Goal: Check status: Check status

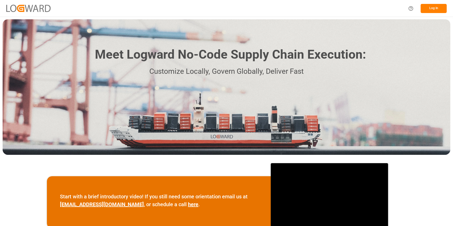
click at [429, 6] on button "Log In" at bounding box center [434, 8] width 26 height 9
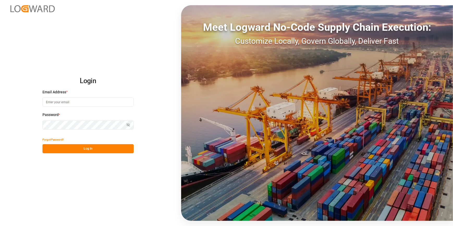
type input "[PERSON_NAME][EMAIL_ADDRESS][PERSON_NAME][DOMAIN_NAME]"
click at [115, 146] on button "Log In" at bounding box center [87, 148] width 91 height 9
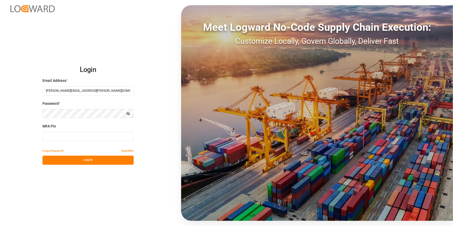
click at [64, 138] on input at bounding box center [87, 136] width 91 height 9
type input "326238"
click at [72, 162] on button "Log In" at bounding box center [87, 160] width 91 height 9
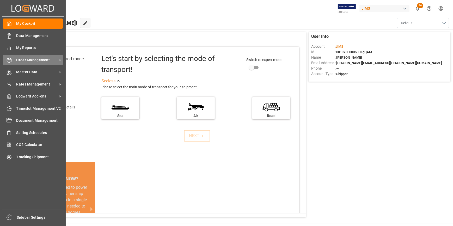
click at [27, 60] on span "Order Management" at bounding box center [36, 59] width 41 height 5
click at [31, 62] on span "Order Management" at bounding box center [36, 59] width 41 height 5
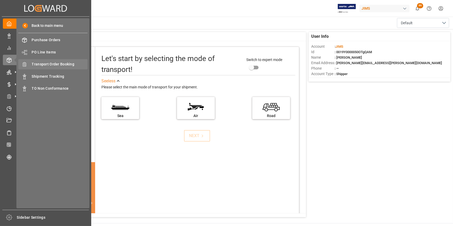
click at [61, 62] on span "Transport Order Booking" at bounding box center [60, 64] width 56 height 5
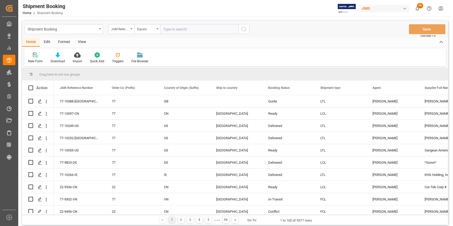
click at [178, 29] on input "text" at bounding box center [199, 29] width 78 height 10
type input "22-10454-CN"
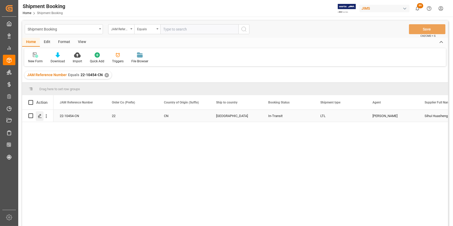
click at [39, 116] on polygon "Press SPACE to select this row." at bounding box center [39, 115] width 3 height 3
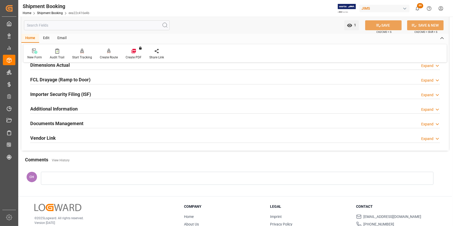
scroll to position [142, 0]
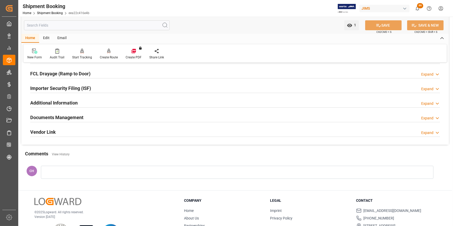
click at [60, 171] on div at bounding box center [237, 172] width 393 height 13
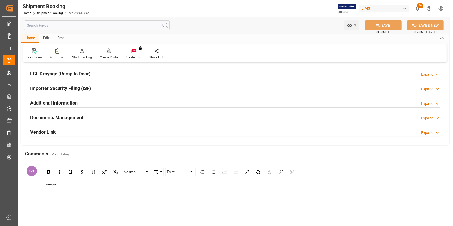
click at [46, 183] on span "sample" at bounding box center [50, 184] width 11 height 4
click at [79, 183] on div "Non inventory sample" at bounding box center [237, 184] width 384 height 5
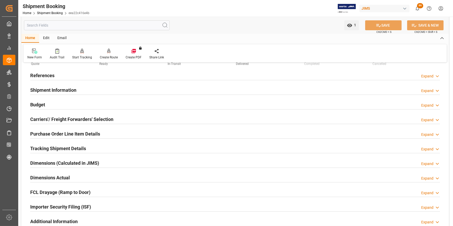
scroll to position [23, 0]
click at [45, 75] on h2 "References" at bounding box center [42, 75] width 24 height 7
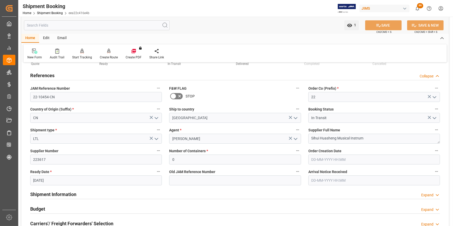
scroll to position [71, 0]
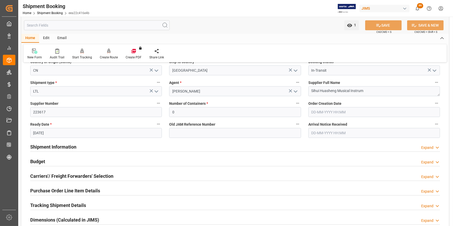
click at [66, 143] on h2 "Shipment Information" at bounding box center [53, 146] width 46 height 7
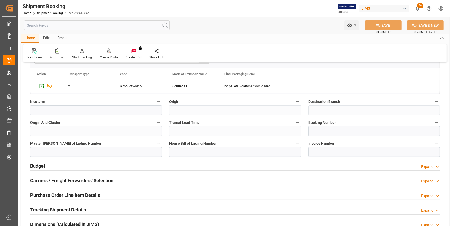
scroll to position [284, 0]
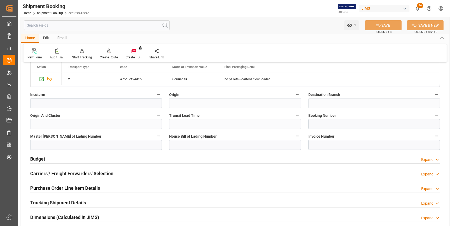
click at [53, 204] on h2 "Tracking Shipment Details" at bounding box center [58, 202] width 56 height 7
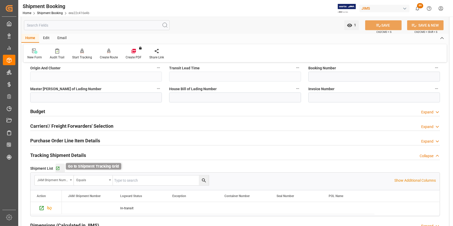
click at [56, 168] on icon "button" at bounding box center [58, 168] width 4 height 4
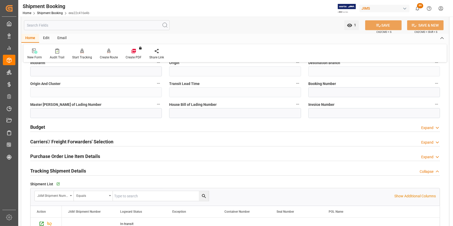
scroll to position [308, 0]
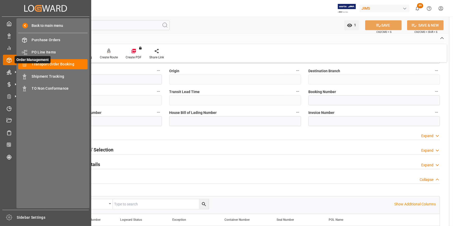
click at [35, 62] on span "Order Management" at bounding box center [33, 59] width 36 height 7
click at [44, 63] on span "Order Management" at bounding box center [33, 59] width 36 height 7
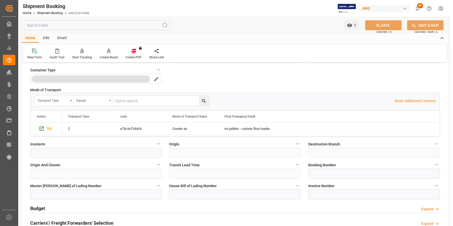
scroll to position [237, 0]
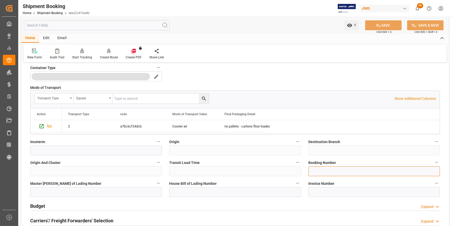
click at [318, 166] on input at bounding box center [374, 171] width 132 height 10
paste input "8833 7868 7241"
click at [330, 172] on input "8833 7868 7241" at bounding box center [374, 171] width 132 height 10
click at [320, 171] on input "8833 78687241" at bounding box center [374, 171] width 132 height 10
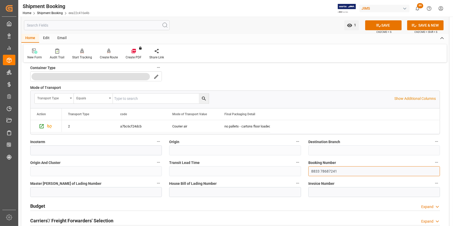
click at [321, 171] on input "8833 78687241" at bounding box center [374, 171] width 132 height 10
type input "883378687241"
click at [383, 29] on button "SAVE" at bounding box center [383, 25] width 37 height 10
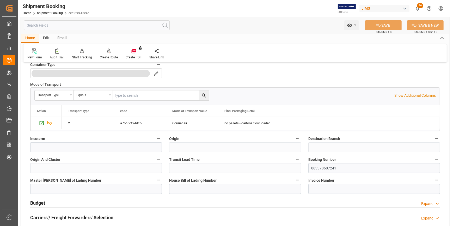
scroll to position [261, 0]
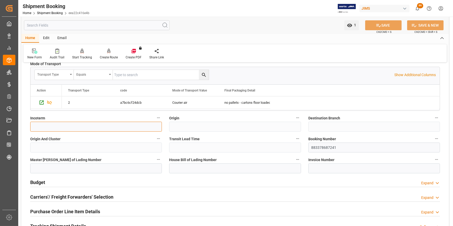
click at [45, 126] on input at bounding box center [96, 127] width 132 height 10
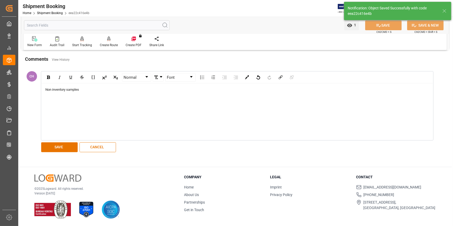
scroll to position [0, 0]
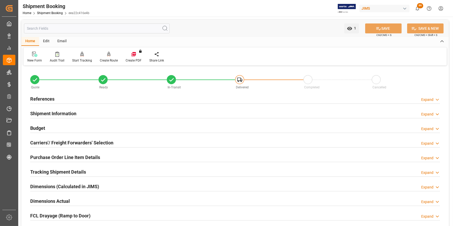
click at [66, 171] on h2 "Tracking Shipment Details" at bounding box center [58, 171] width 56 height 7
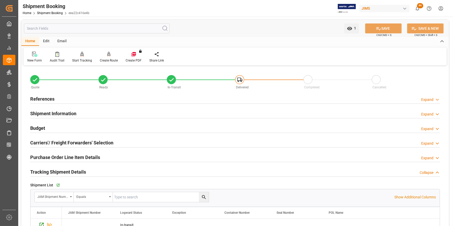
click at [37, 96] on h2 "References" at bounding box center [42, 98] width 24 height 7
drag, startPoint x: 37, startPoint y: 96, endPoint x: 50, endPoint y: 102, distance: 15.1
click at [42, 99] on h2 "References" at bounding box center [42, 98] width 24 height 7
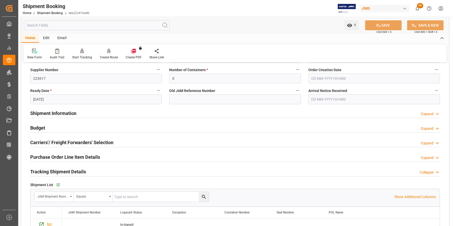
scroll to position [71, 0]
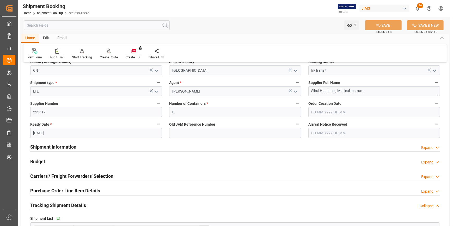
click at [49, 144] on h2 "Shipment Information" at bounding box center [53, 146] width 46 height 7
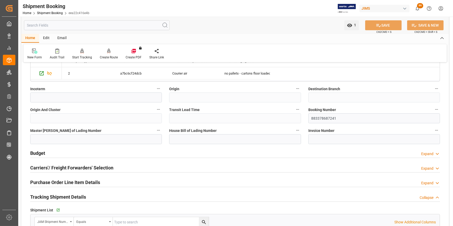
scroll to position [332, 0]
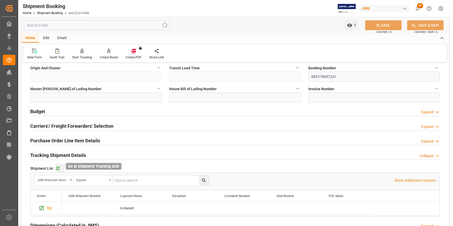
click at [57, 166] on icon "button" at bounding box center [58, 168] width 4 height 4
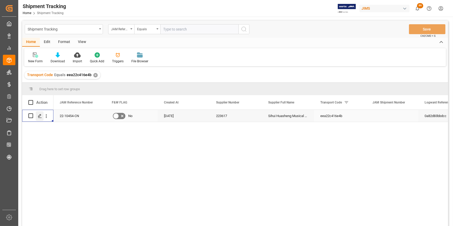
click at [39, 117] on icon "Press SPACE to select this row." at bounding box center [40, 116] width 4 height 4
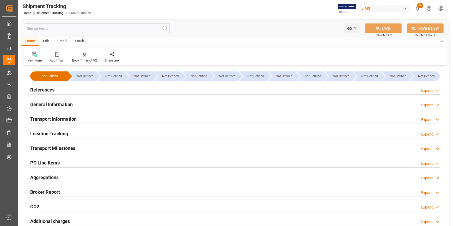
type input "[DATE]"
click at [50, 89] on h2 "References" at bounding box center [42, 89] width 24 height 7
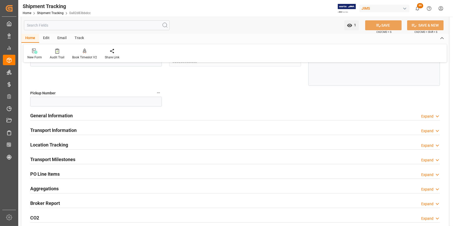
scroll to position [118, 0]
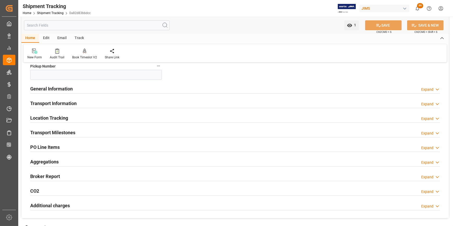
click at [55, 148] on h2 "PO Line Items" at bounding box center [44, 147] width 29 height 7
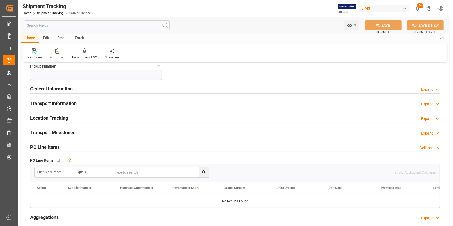
click at [60, 131] on h2 "Transport Milestones" at bounding box center [52, 132] width 45 height 7
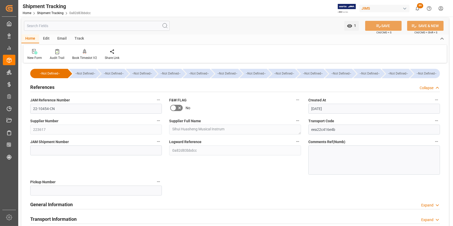
scroll to position [0, 0]
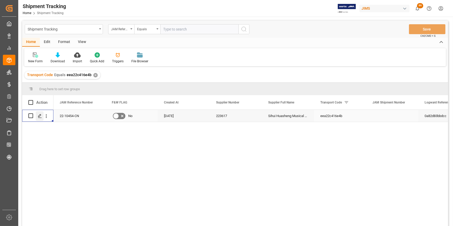
click at [38, 117] on icon "Press SPACE to select this row." at bounding box center [40, 116] width 4 height 4
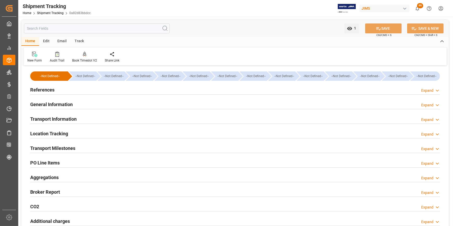
scroll to position [112, 0]
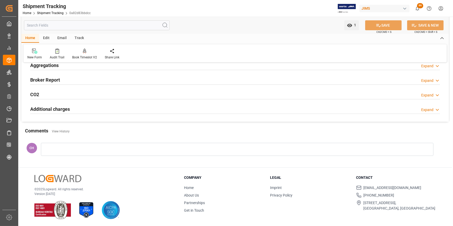
click at [57, 149] on div at bounding box center [237, 149] width 393 height 13
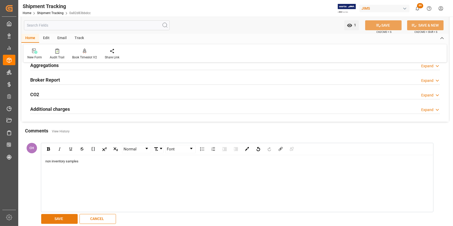
click at [66, 219] on button "SAVE" at bounding box center [59, 219] width 37 height 10
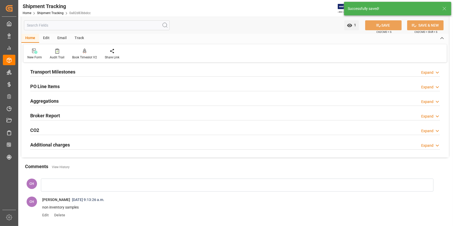
scroll to position [41, 0]
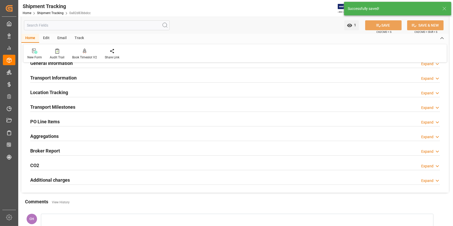
click at [54, 107] on h2 "Transport Milestones" at bounding box center [52, 107] width 45 height 7
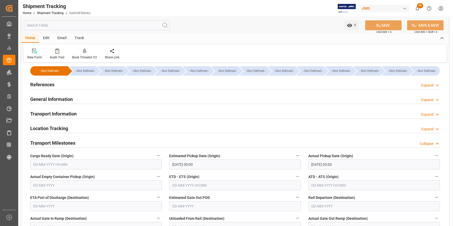
scroll to position [0, 0]
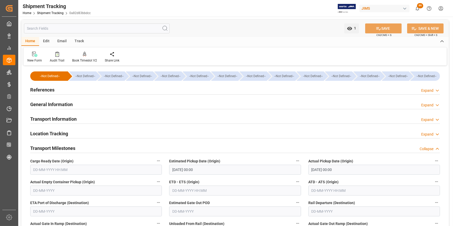
click at [43, 118] on h2 "Transport Information" at bounding box center [53, 118] width 46 height 7
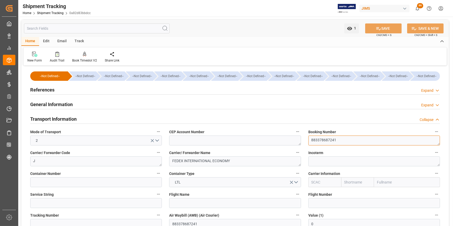
click at [331, 141] on textarea "883378687241" at bounding box center [374, 141] width 132 height 10
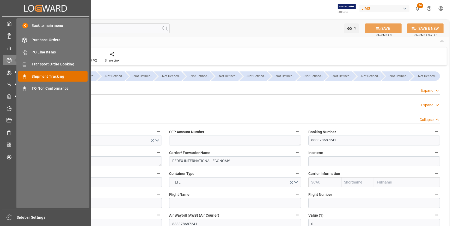
click at [52, 76] on span "Shipment Tracking" at bounding box center [60, 76] width 56 height 5
